Goal: Information Seeking & Learning: Learn about a topic

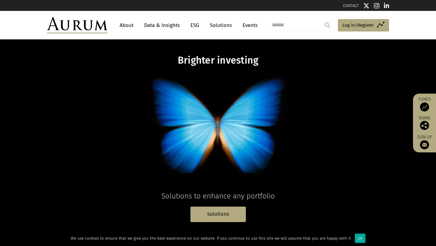
click at [128, 26] on link "About" at bounding box center [127, 25] width 20 height 11
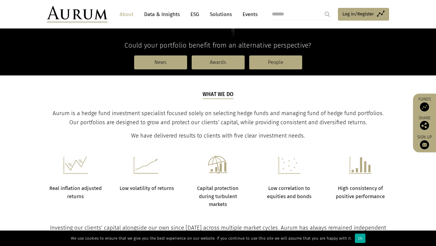
scroll to position [158, 0]
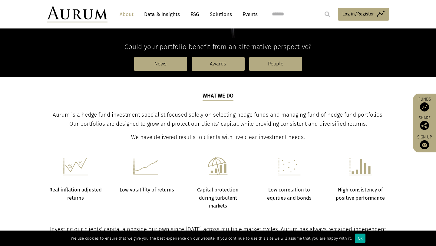
click at [127, 15] on link "About" at bounding box center [127, 14] width 20 height 11
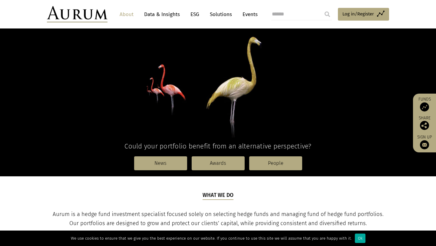
scroll to position [62, 0]
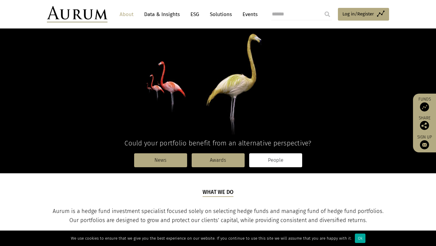
click at [279, 160] on link "People" at bounding box center [275, 160] width 53 height 14
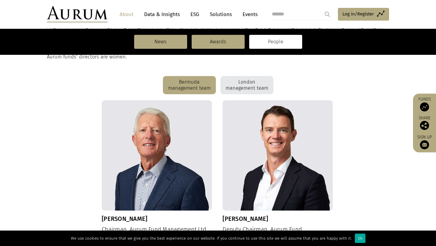
scroll to position [145, 0]
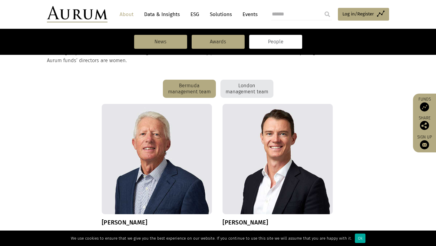
click at [236, 87] on div "London management team" at bounding box center [246, 89] width 53 height 18
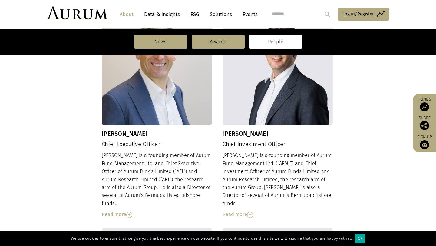
scroll to position [232, 0]
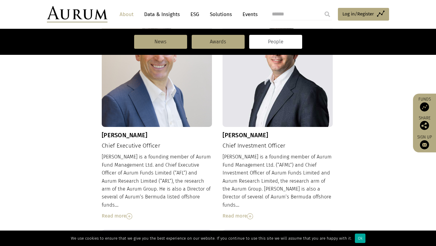
click at [253, 213] on img at bounding box center [250, 216] width 6 height 6
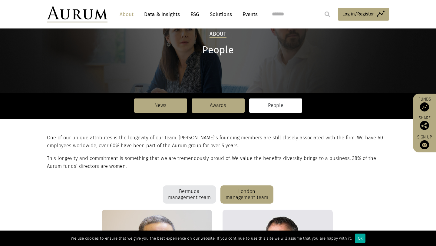
scroll to position [0, 0]
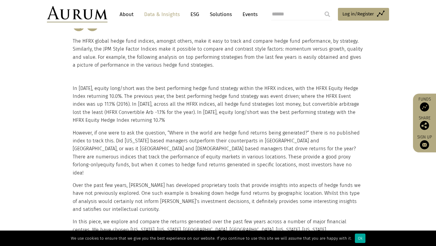
scroll to position [126, 0]
